Goal: Task Accomplishment & Management: Complete application form

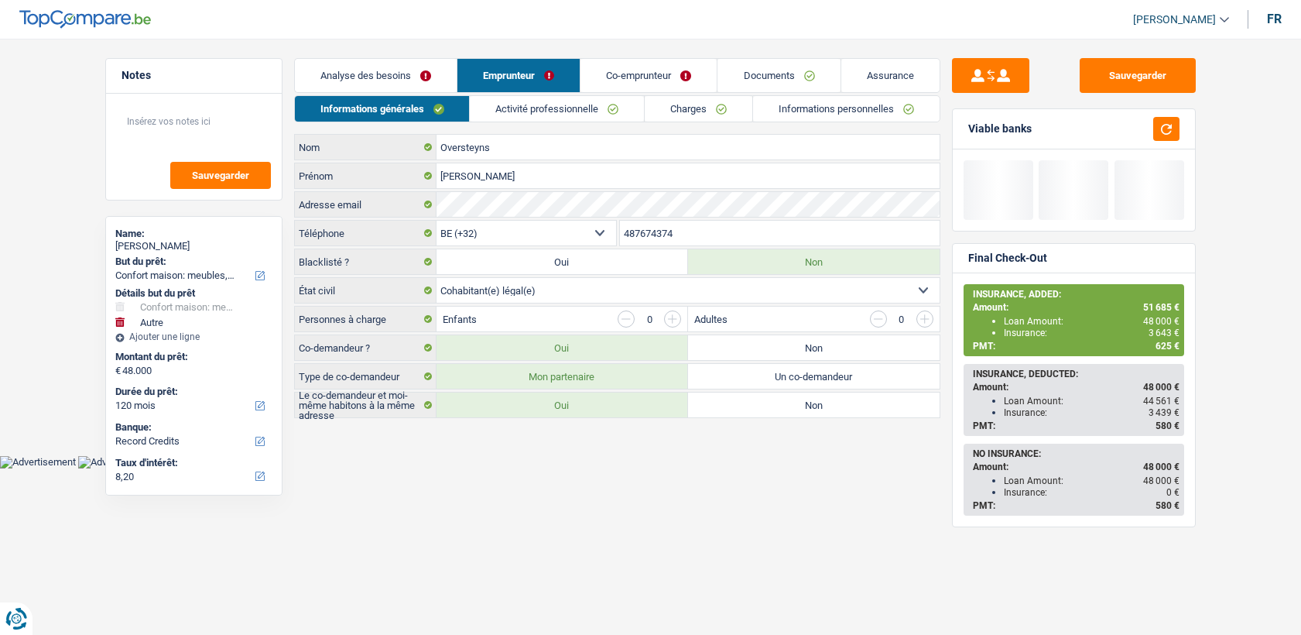
select select "household"
select select "other"
select select "120"
select select "record credits"
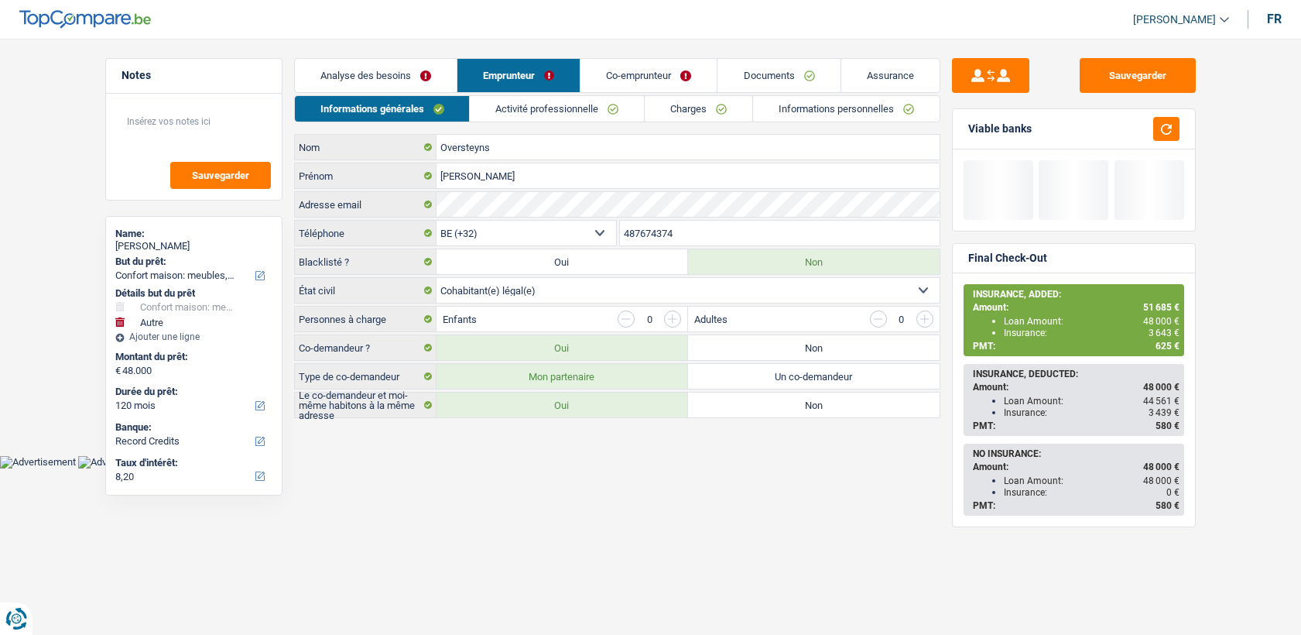
select select "32"
select select "cohabitation"
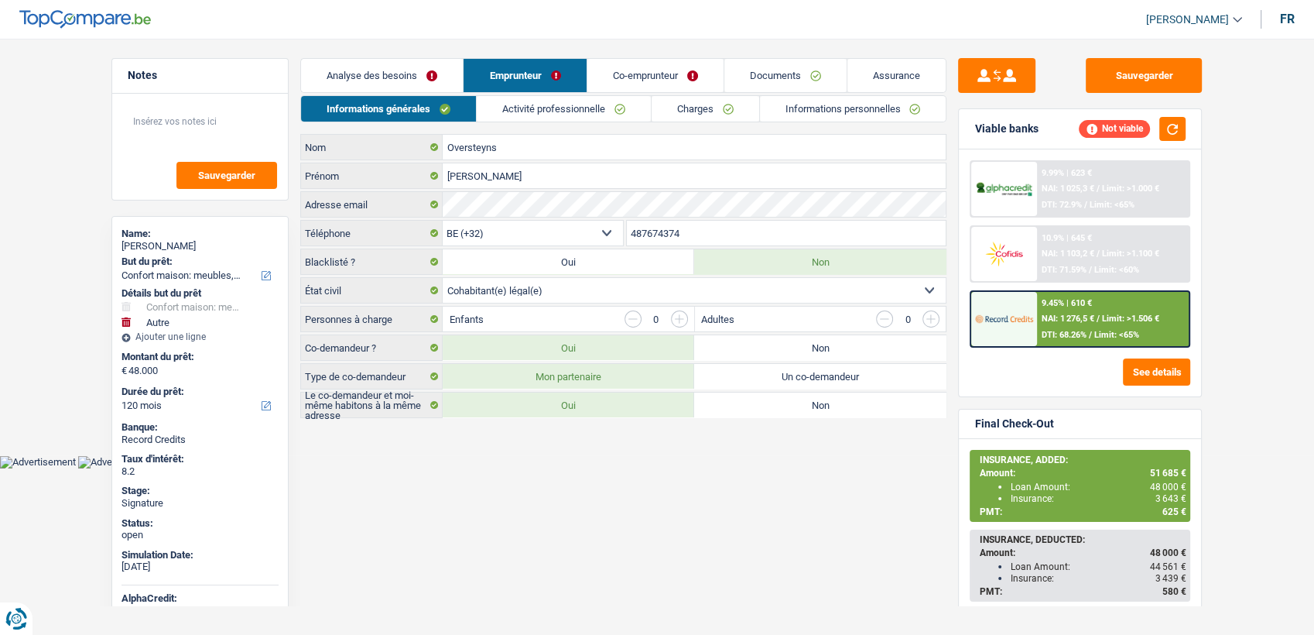
click at [493, 218] on div "Oversteyns Nom [PERSON_NAME] Adresse email BE (+32) LU (+352) Sélectionner une …" at bounding box center [623, 276] width 646 height 284
click at [486, 118] on link "Activité professionnelle" at bounding box center [564, 109] width 174 height 26
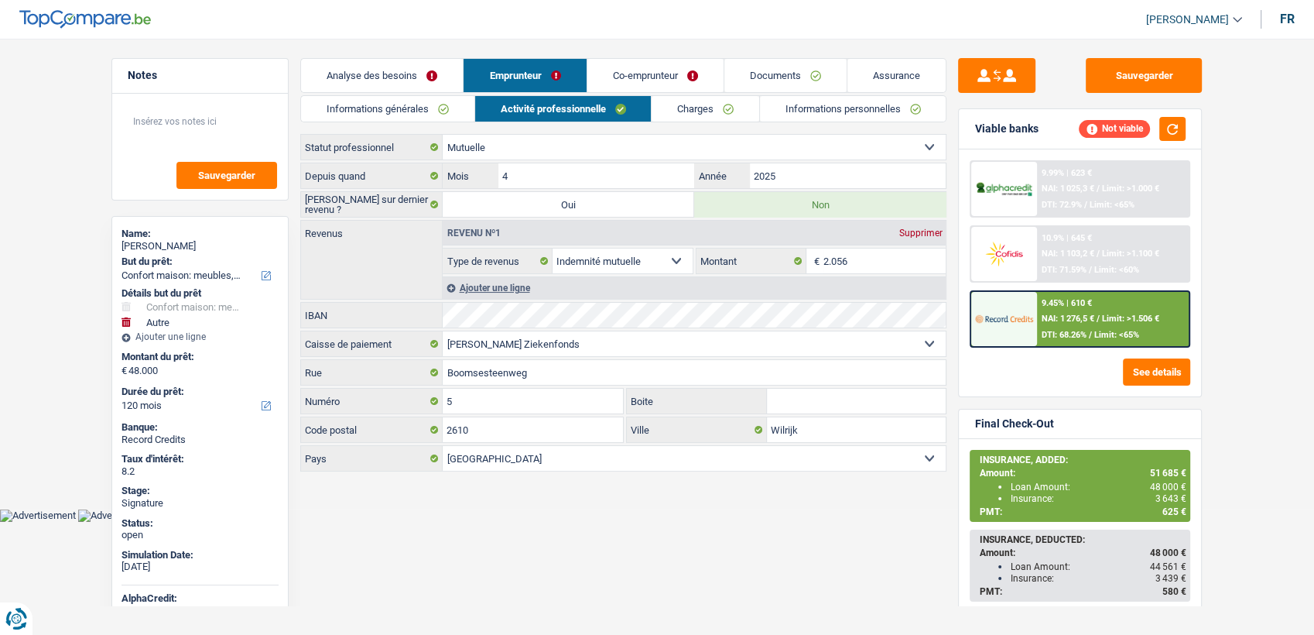
click at [683, 106] on link "Charges" at bounding box center [706, 109] width 108 height 26
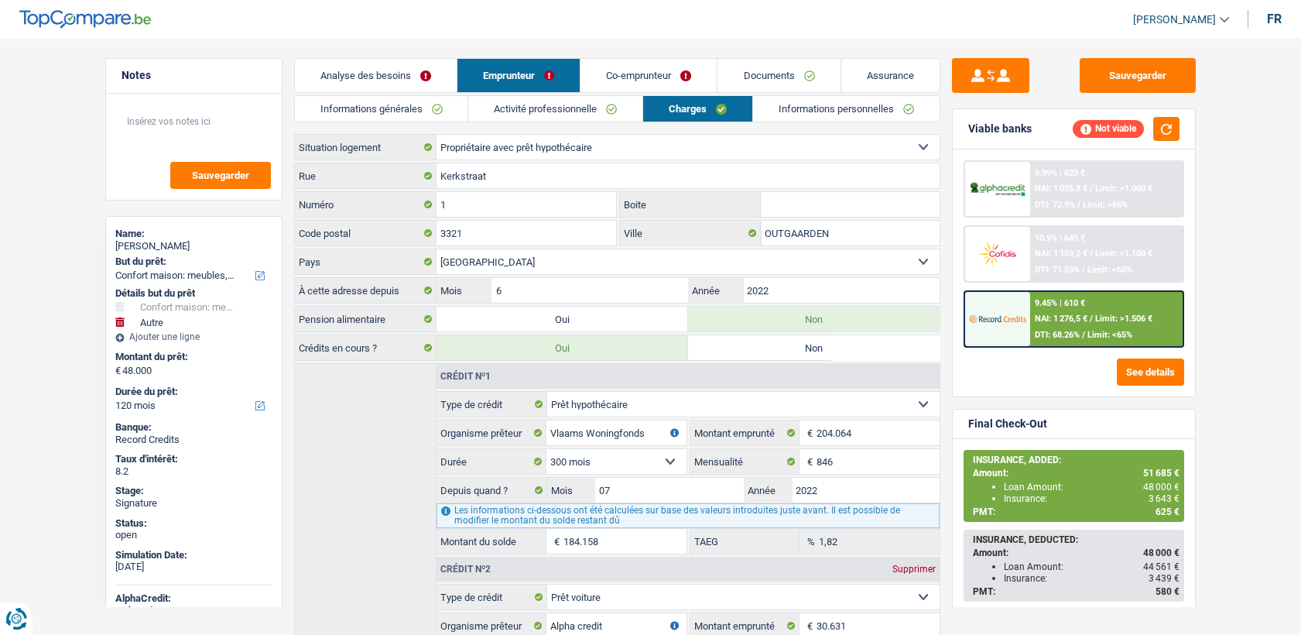
click at [793, 116] on link "Informations personnelles" at bounding box center [846, 109] width 187 height 26
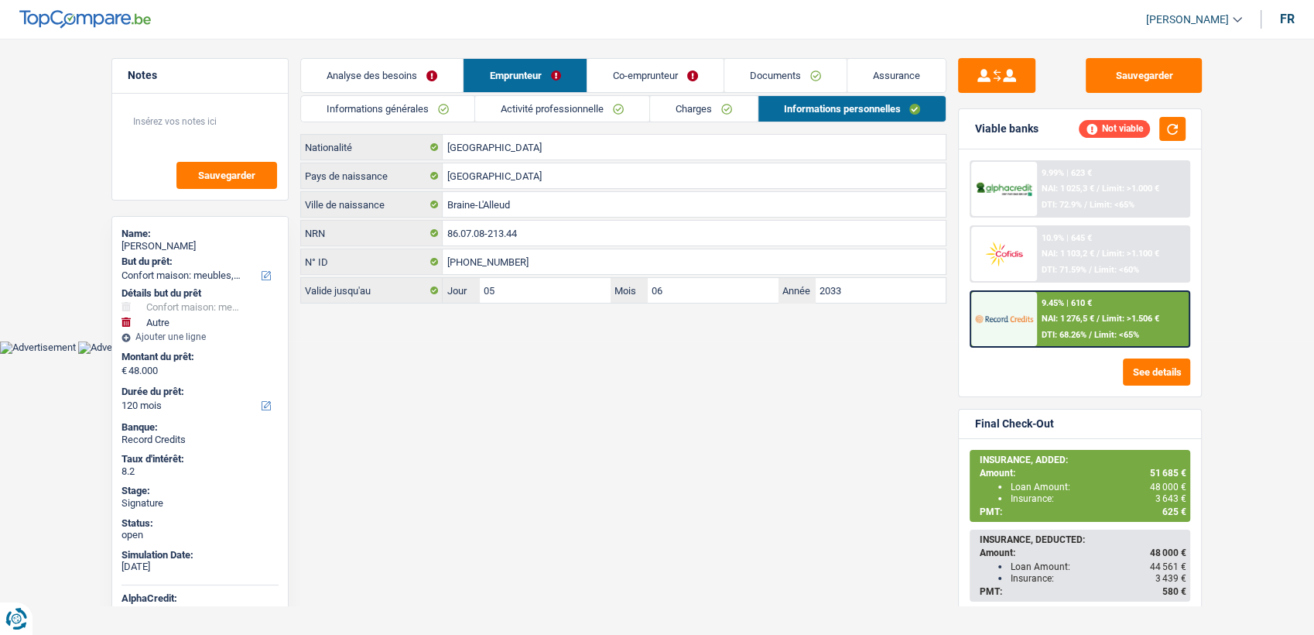
click at [447, 109] on link "Informations générales" at bounding box center [387, 109] width 173 height 26
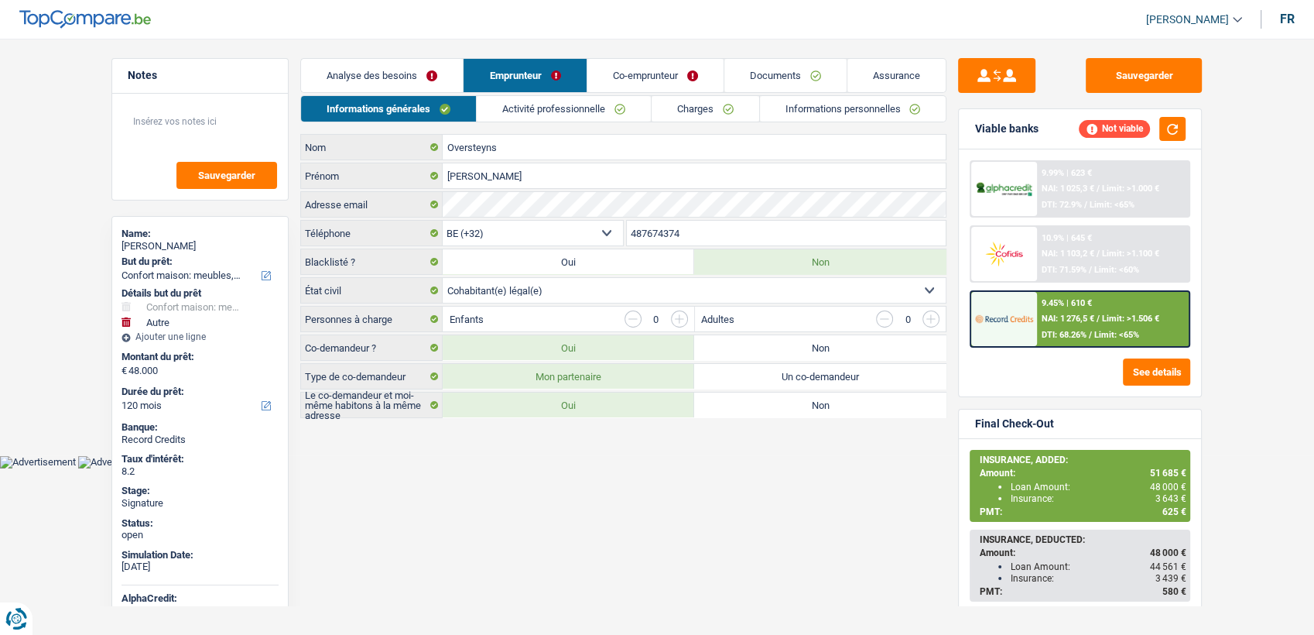
click at [671, 77] on link "Co-emprunteur" at bounding box center [655, 75] width 136 height 33
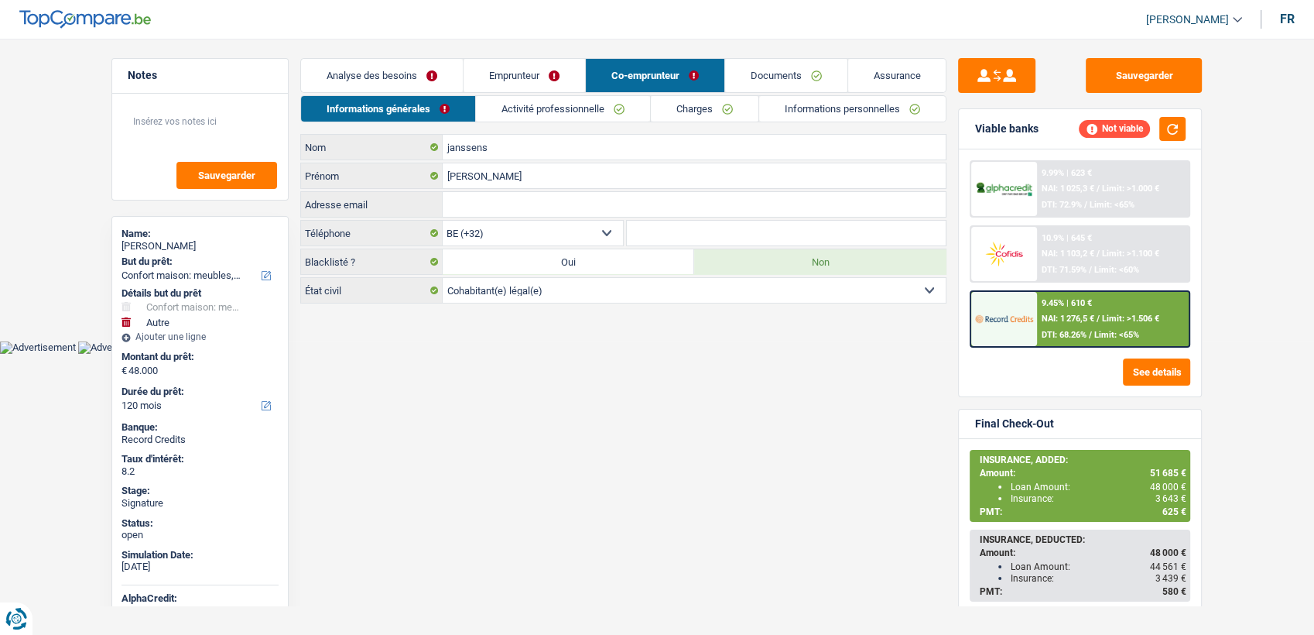
click at [786, 62] on link "Documents" at bounding box center [786, 75] width 122 height 33
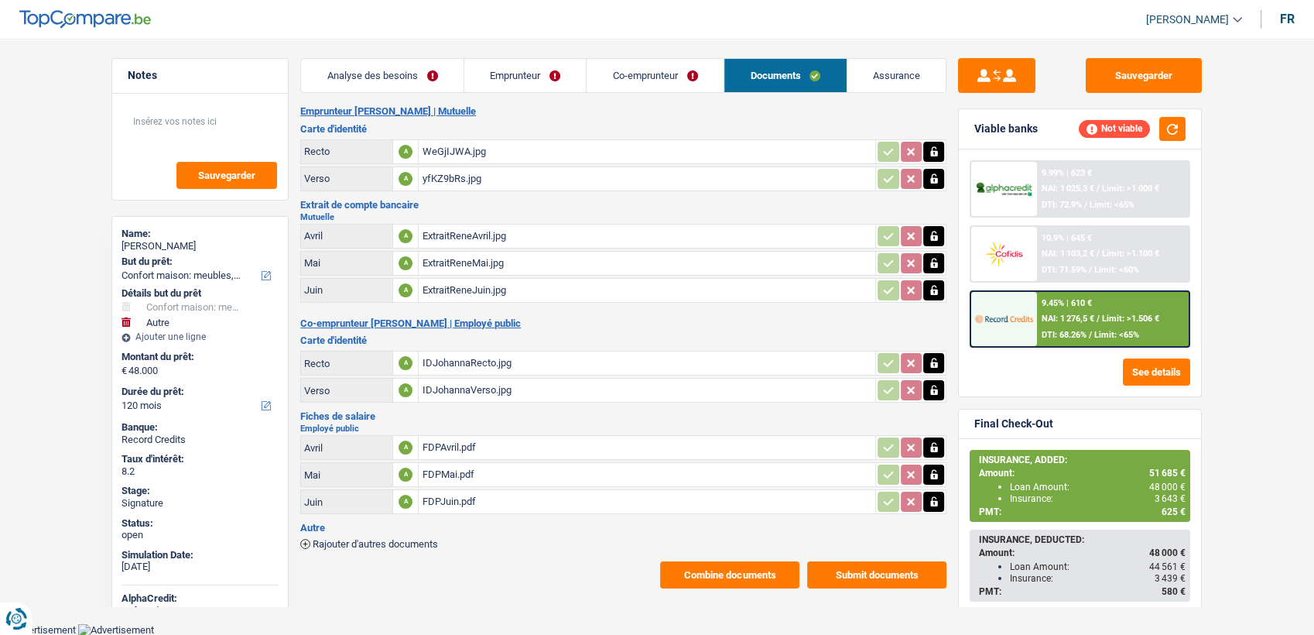
click at [424, 156] on div "WeGjIJWA.jpg" at bounding box center [647, 151] width 450 height 23
click at [539, 90] on link "Emprunteur" at bounding box center [525, 75] width 122 height 33
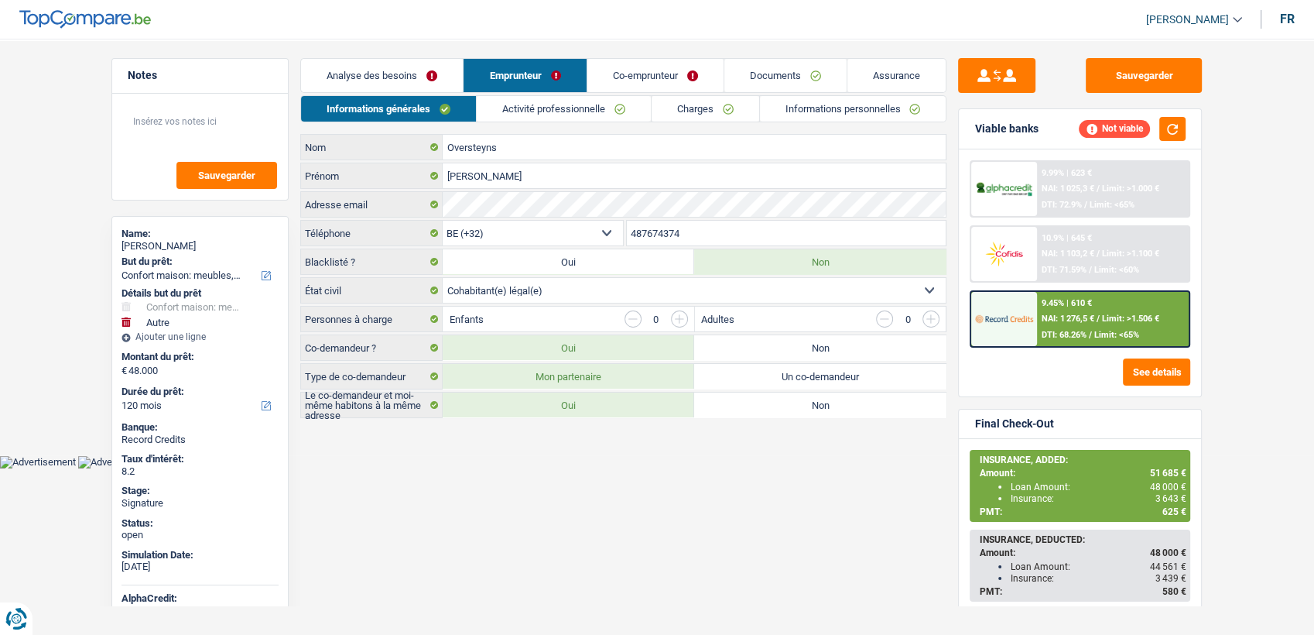
click at [526, 134] on div "Oversteyns Nom" at bounding box center [623, 147] width 646 height 26
click at [522, 113] on link "Activité professionnelle" at bounding box center [564, 109] width 174 height 26
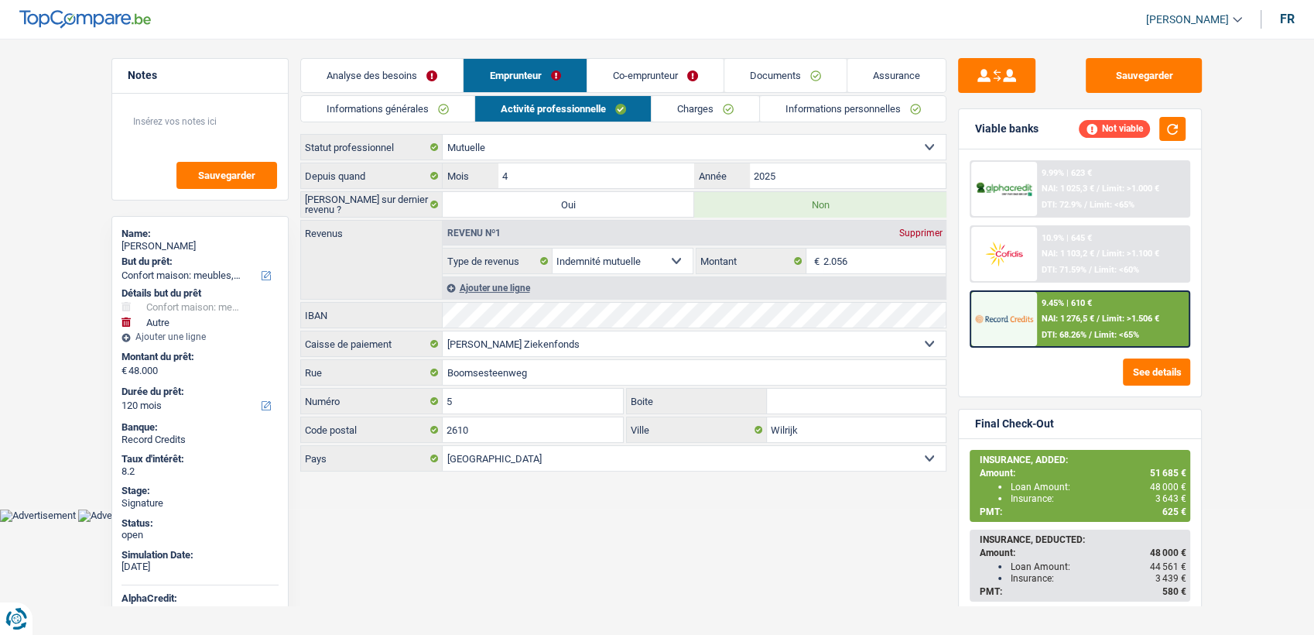
click at [653, 84] on link "Co-emprunteur" at bounding box center [655, 75] width 136 height 33
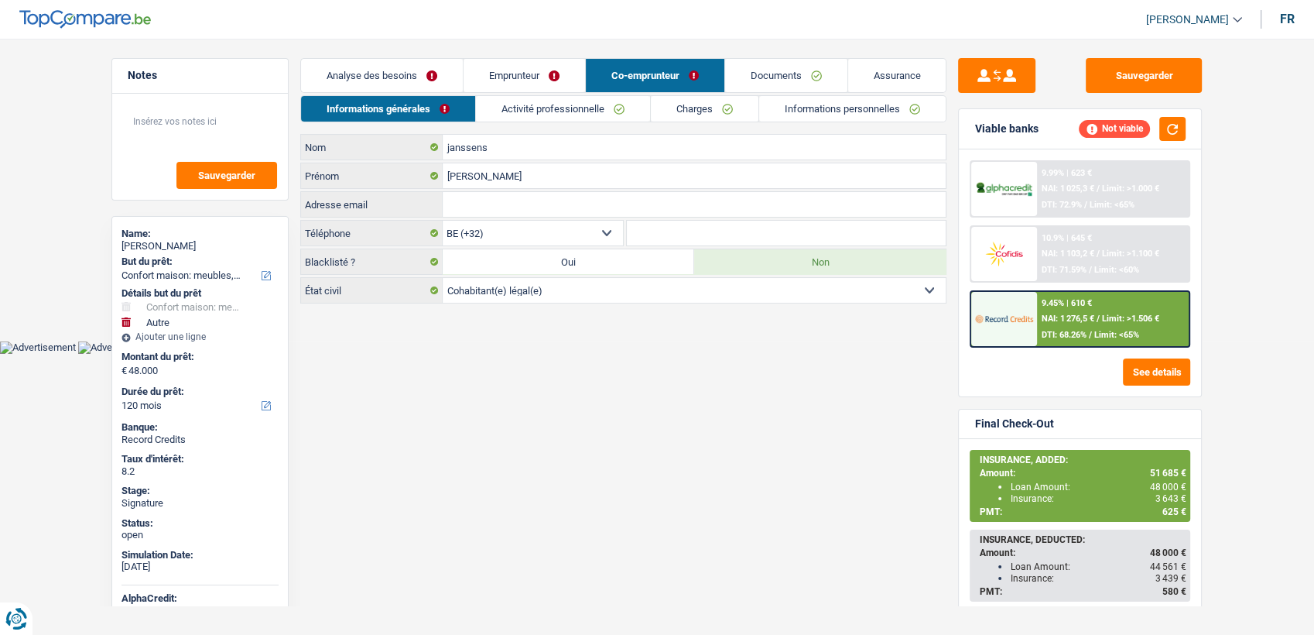
click at [587, 114] on link "Activité professionnelle" at bounding box center [563, 109] width 174 height 26
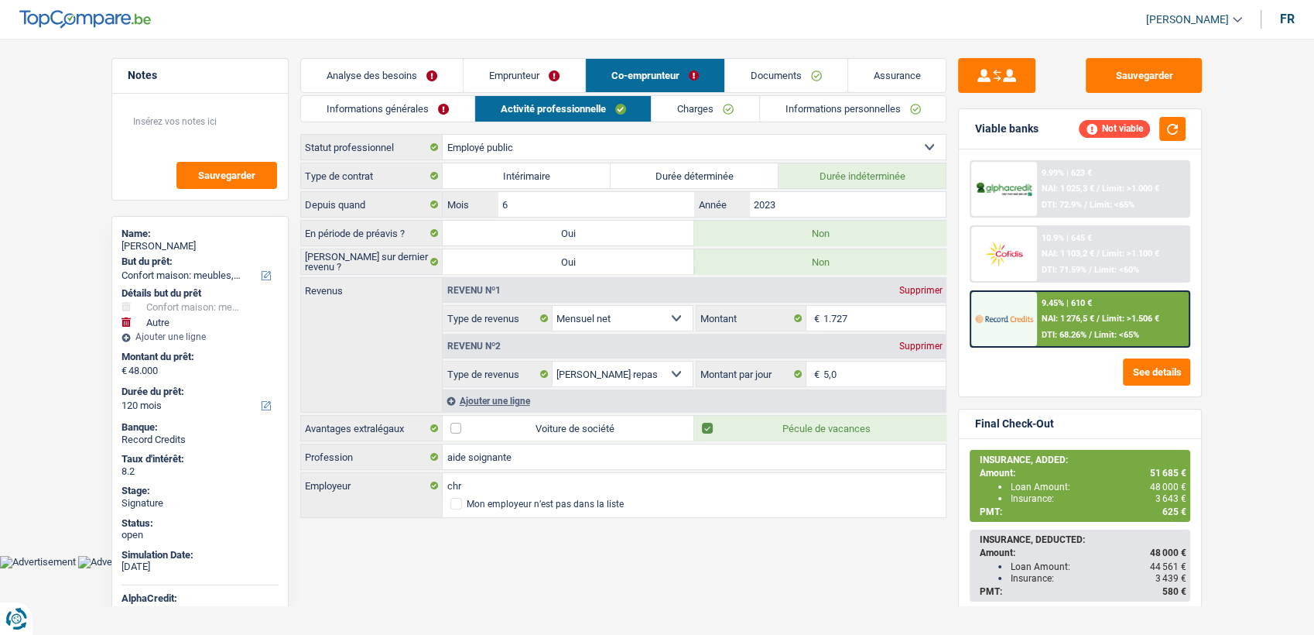
click at [505, 79] on link "Emprunteur" at bounding box center [525, 75] width 122 height 33
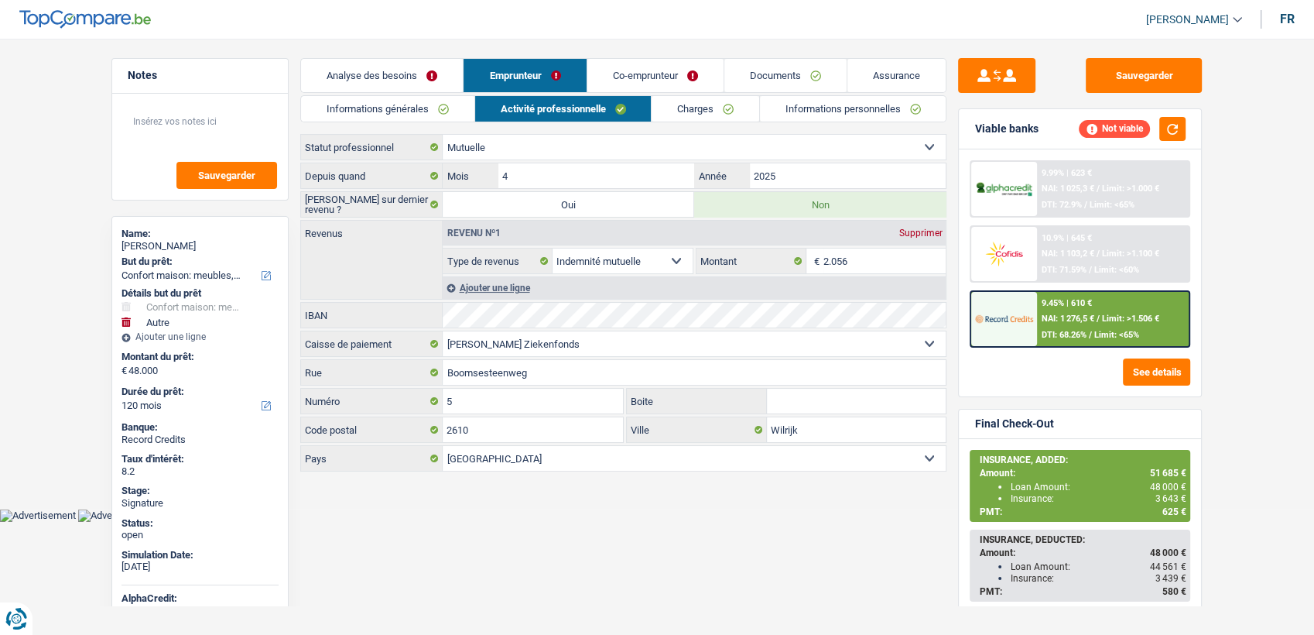
click at [663, 63] on link "Co-emprunteur" at bounding box center [655, 75] width 136 height 33
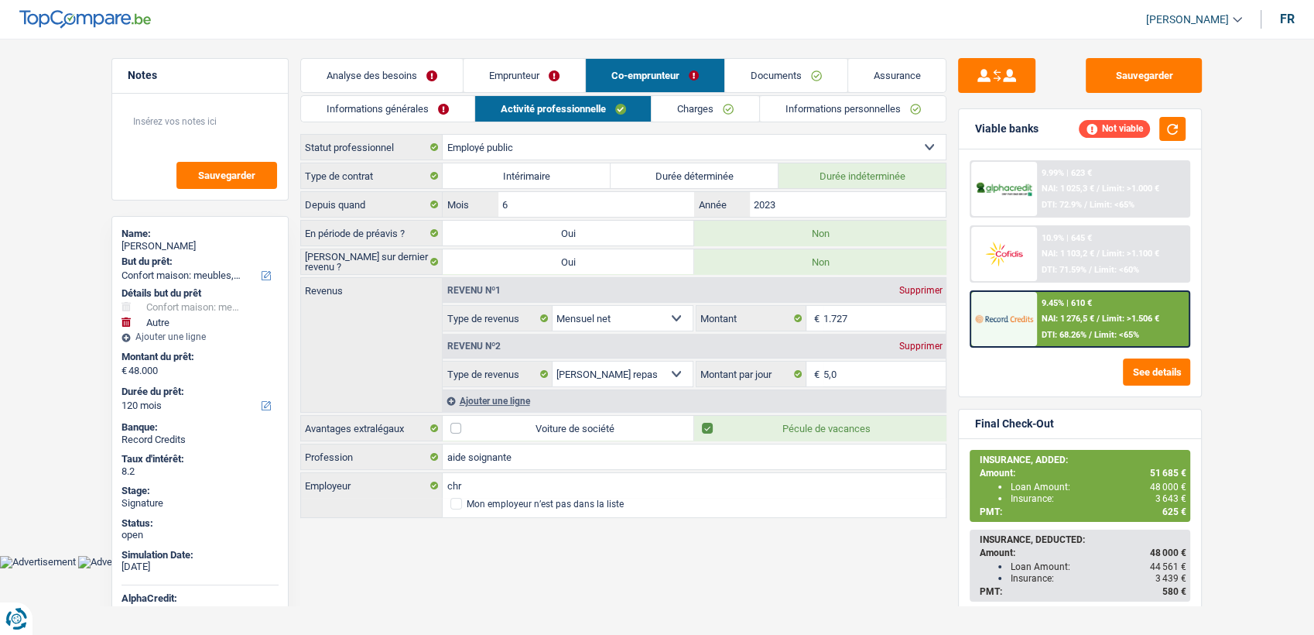
click at [570, 77] on link "Emprunteur" at bounding box center [525, 75] width 122 height 33
